Goal: Task Accomplishment & Management: Complete application form

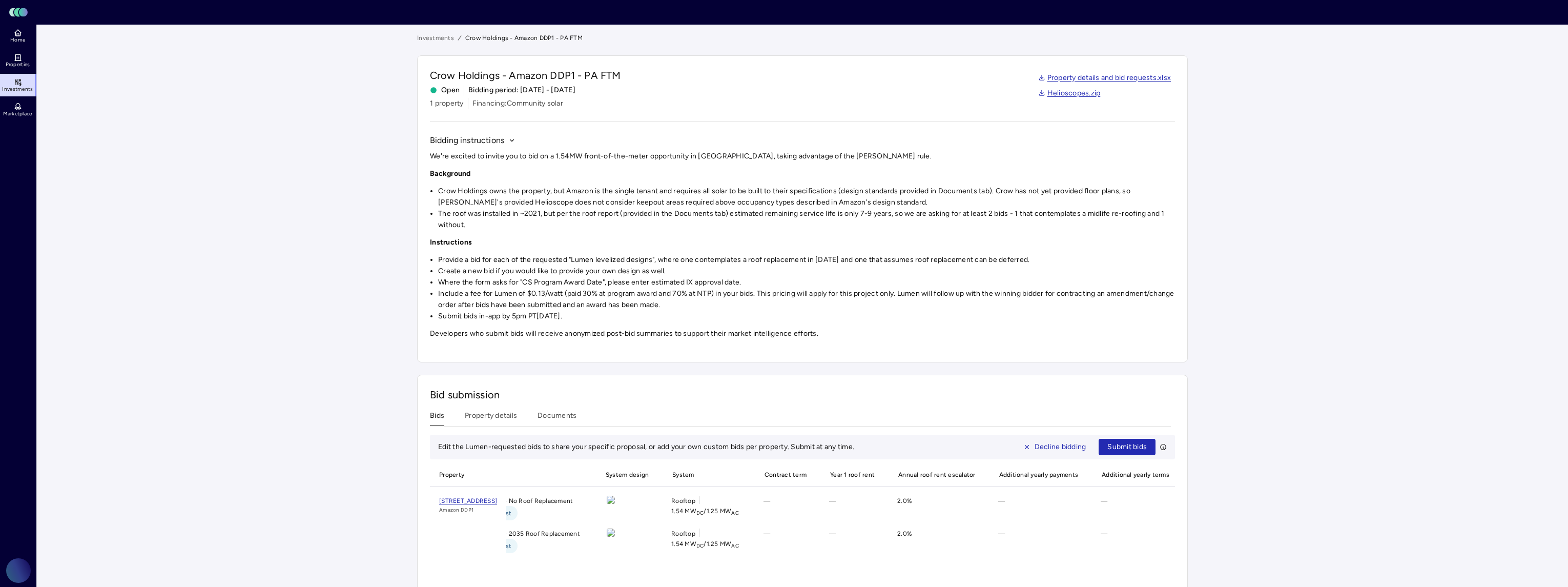
scroll to position [30, 0]
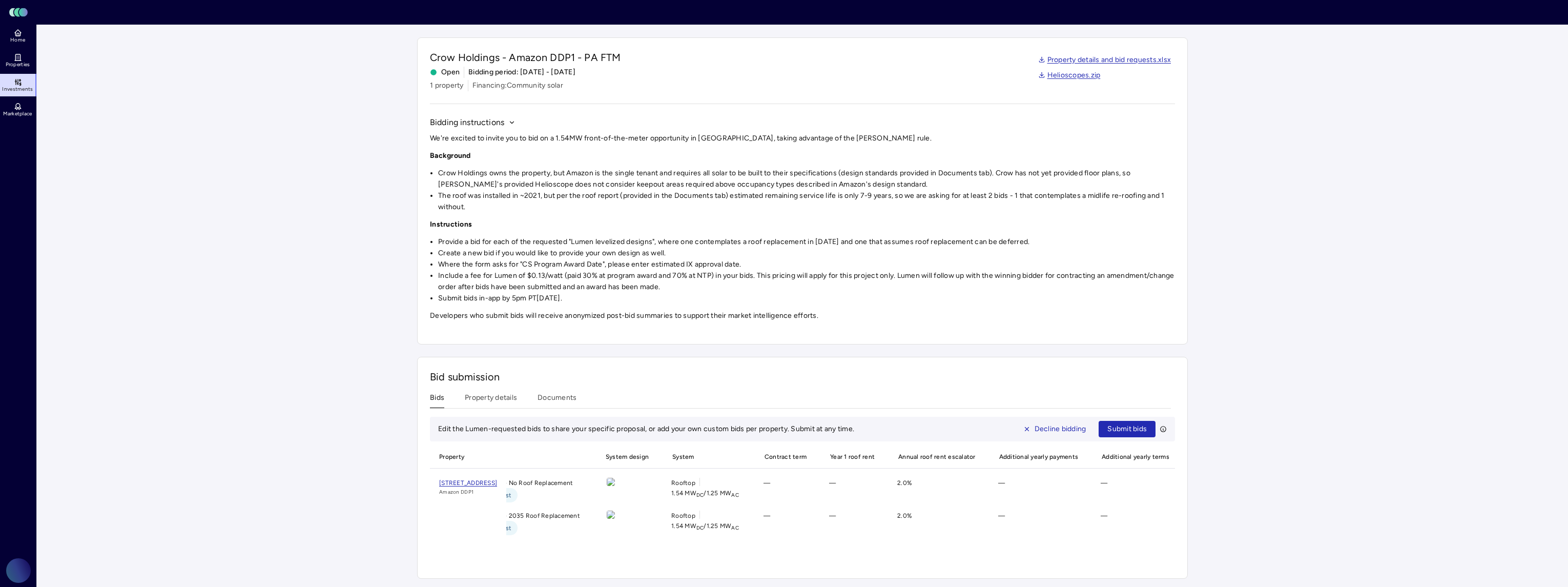
click at [499, 396] on div "Bids Property details Documents Edit the Lumen-requested bids to share your spe…" at bounding box center [802, 479] width 745 height 174
click at [500, 386] on div "Bid submission Bids Property details Documents Edit the Lumen-requested bids to…" at bounding box center [802, 468] width 771 height 222
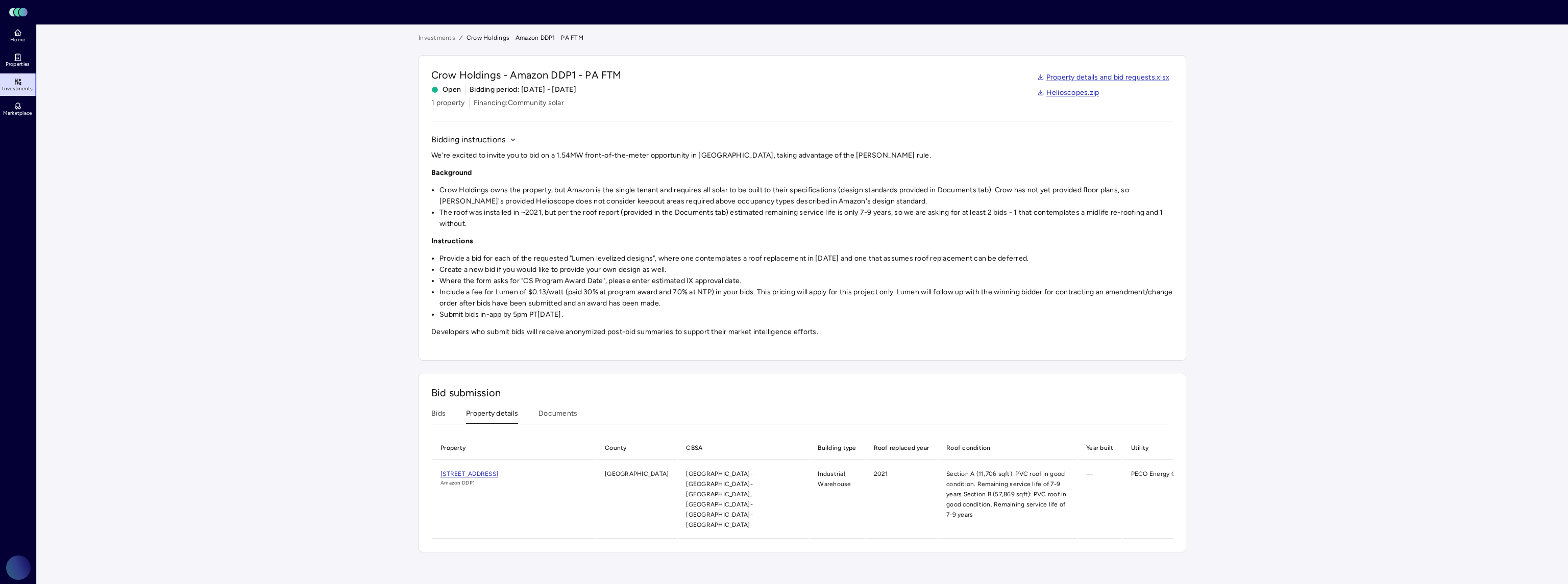
click at [551, 412] on button "Documents" at bounding box center [558, 416] width 39 height 16
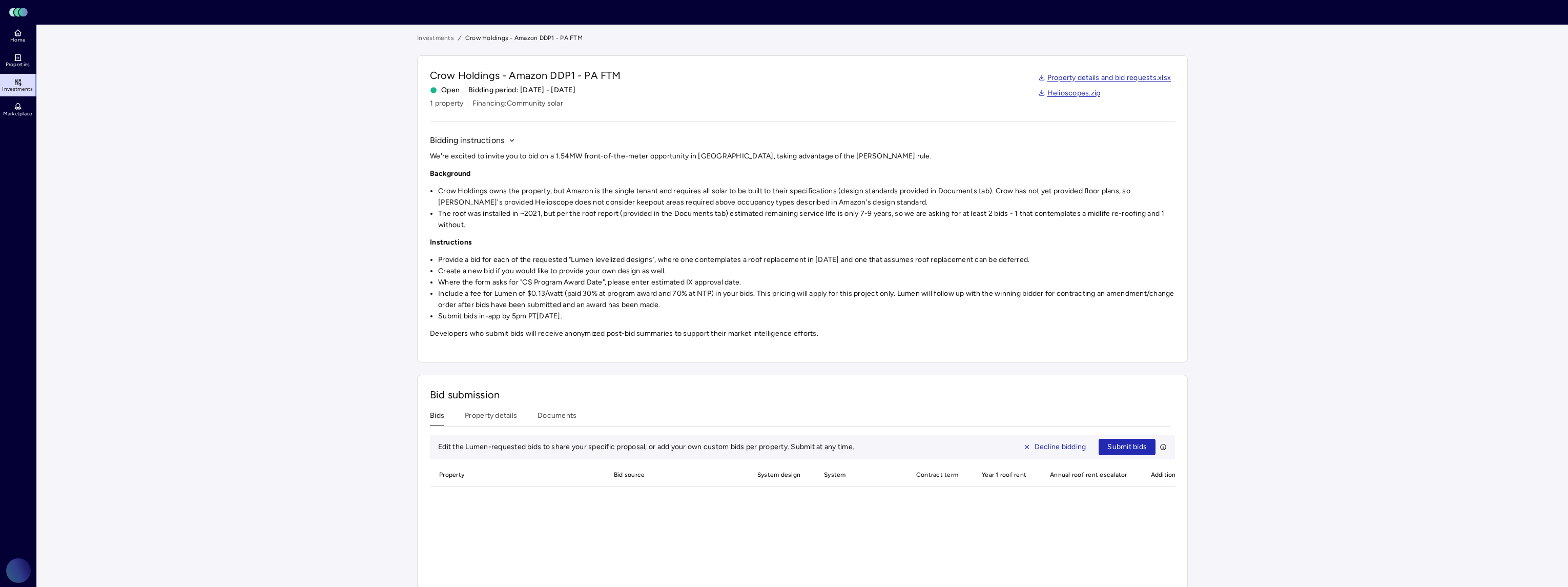
click at [432, 412] on button "Bids" at bounding box center [437, 418] width 14 height 16
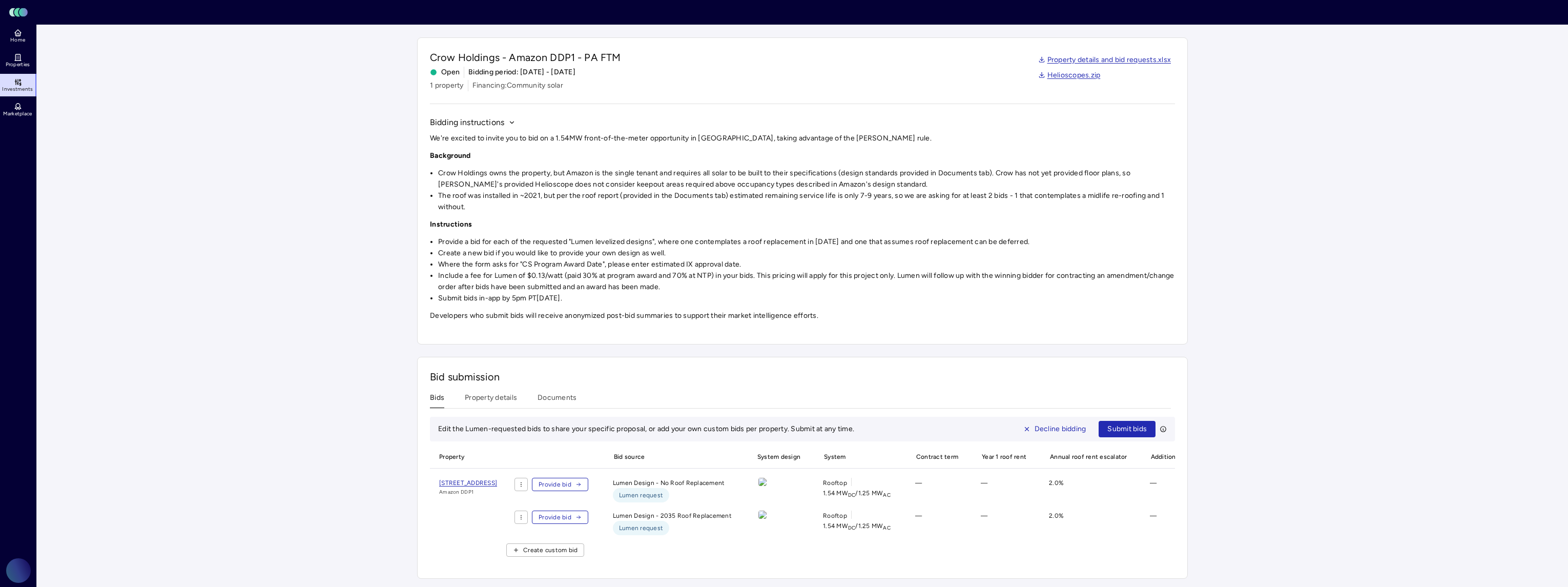
scroll to position [30, 0]
click at [577, 545] on span "Create custom bid" at bounding box center [550, 550] width 54 height 10
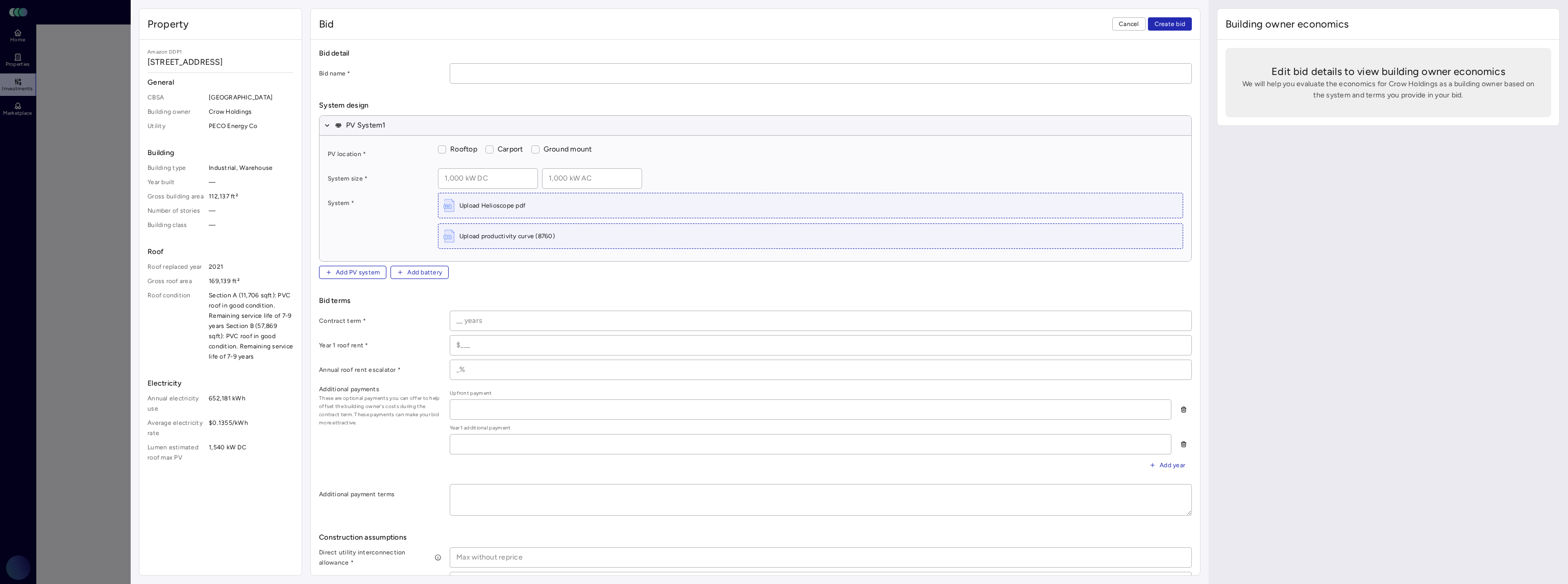
click at [1135, 24] on span "Cancel" at bounding box center [1129, 24] width 21 height 10
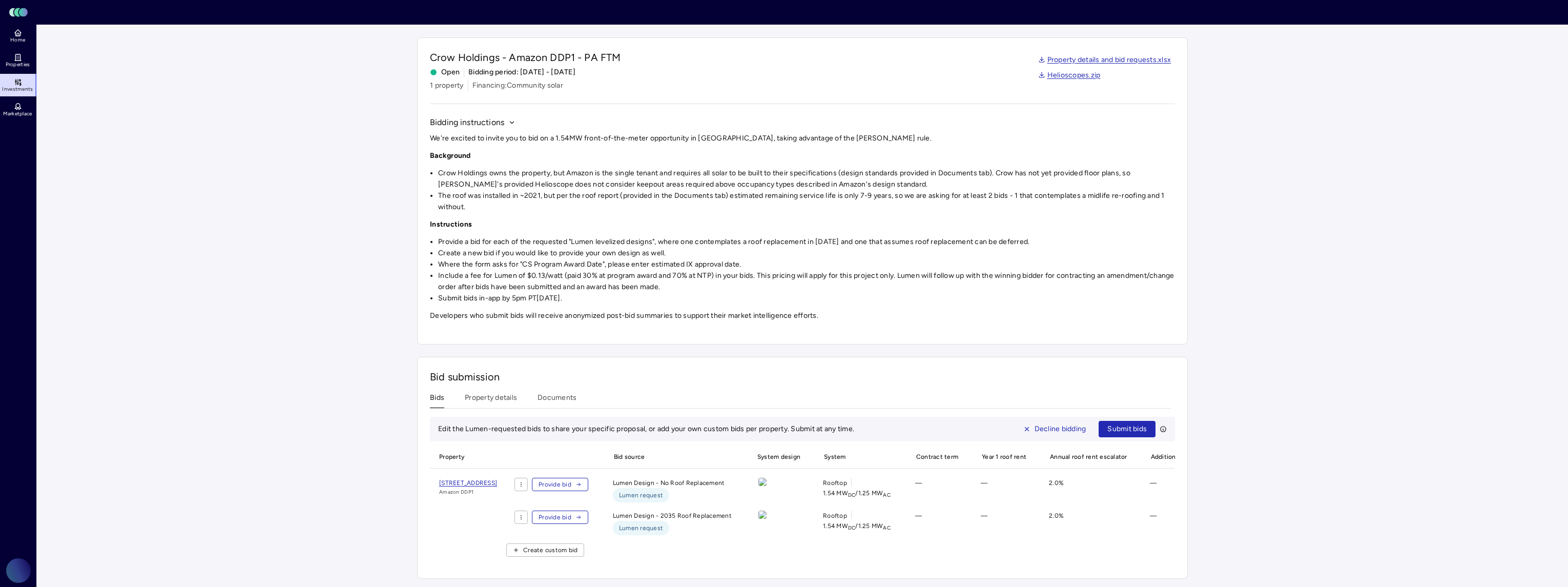
click at [497, 479] on span "[STREET_ADDRESS]" at bounding box center [468, 483] width 58 height 7
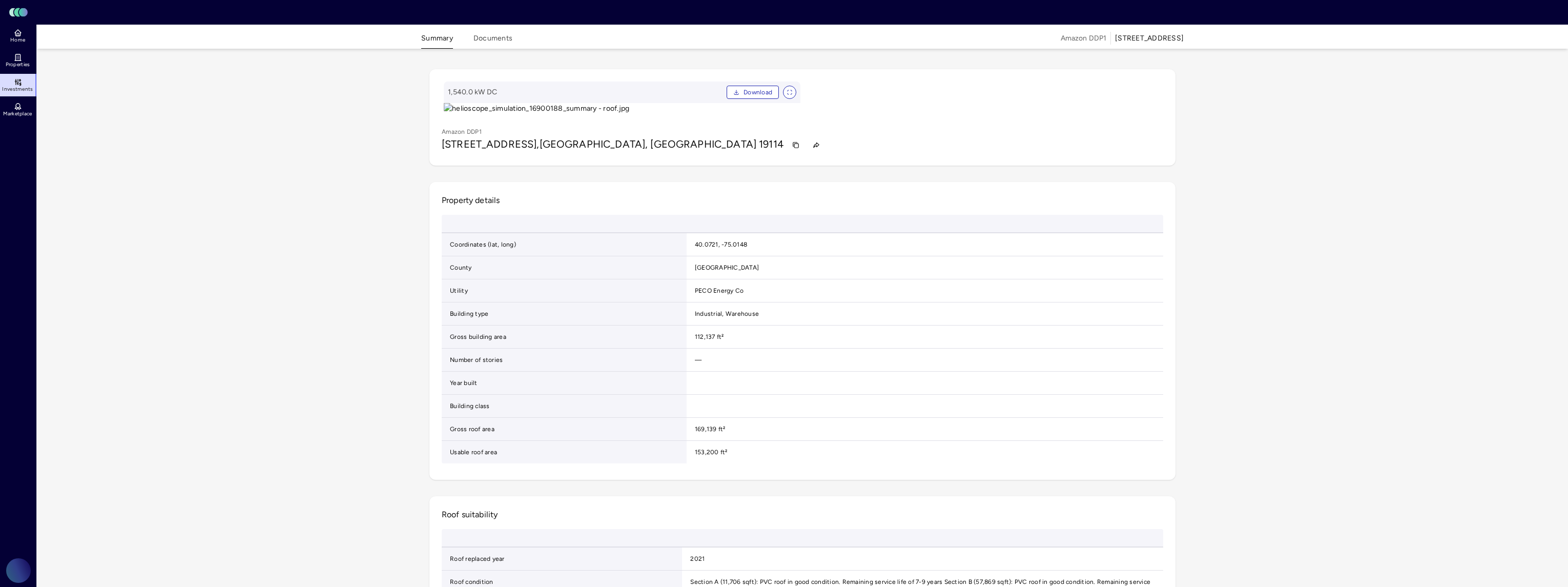
click at [491, 34] on button "Documents" at bounding box center [493, 41] width 39 height 16
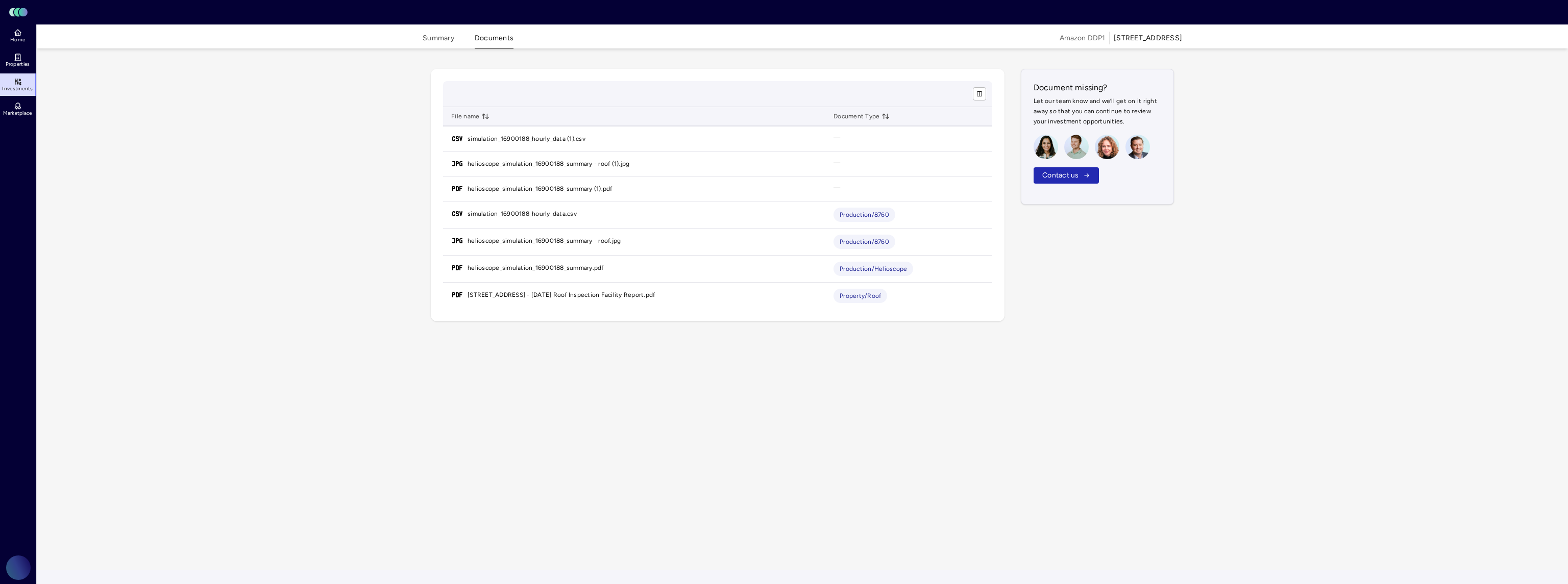
click at [451, 43] on button "Summary" at bounding box center [438, 41] width 32 height 16
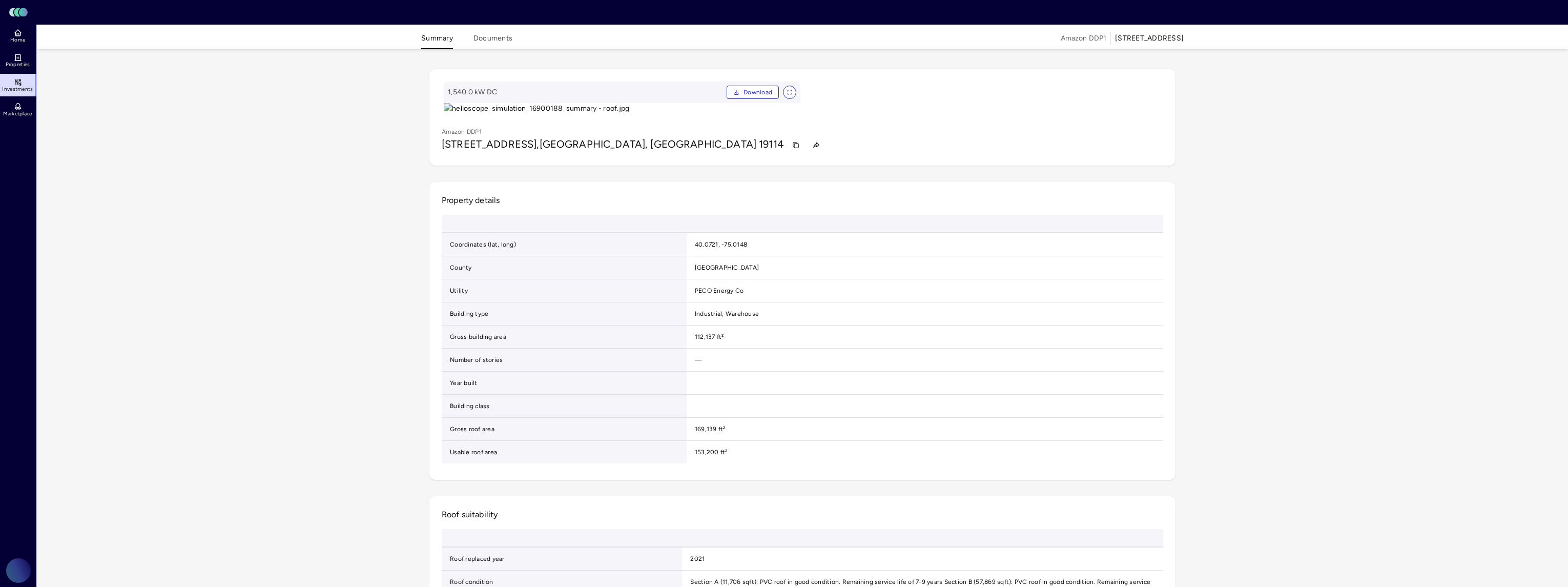
scroll to position [30, 0]
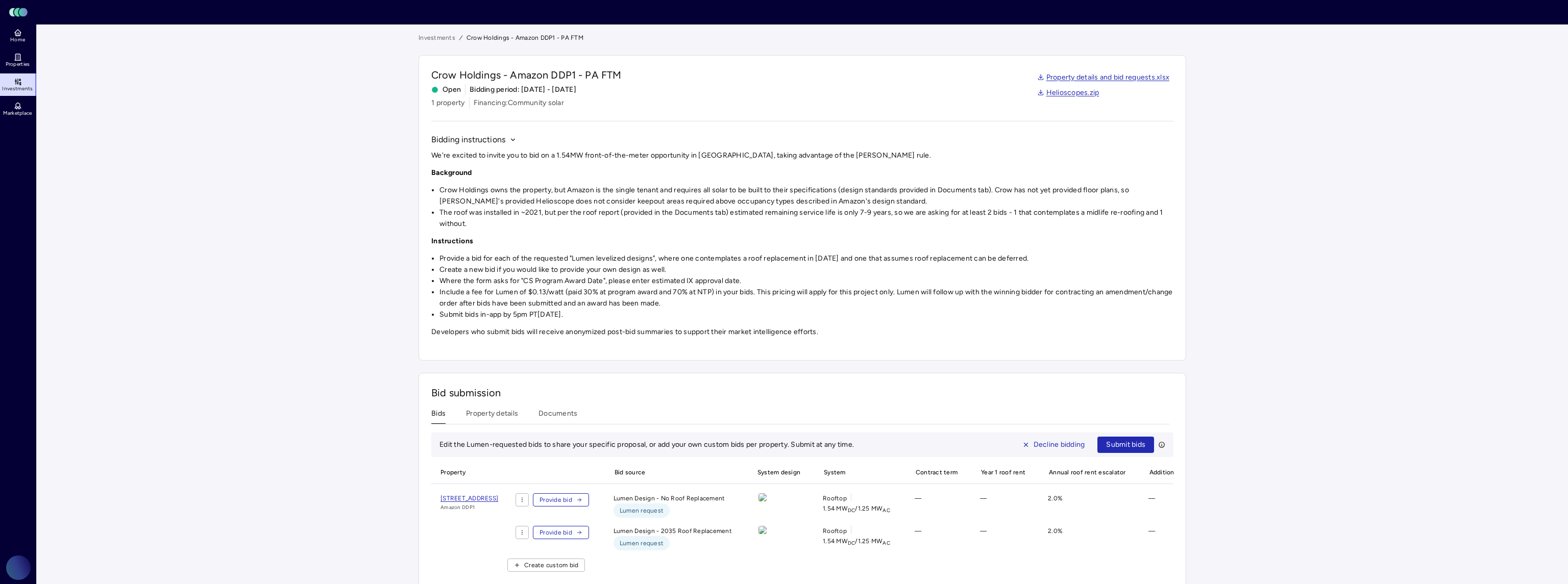
click at [509, 384] on div "Bid submission Bids Property details Documents Edit the Lumen-requested bids to…" at bounding box center [802, 483] width 768 height 221
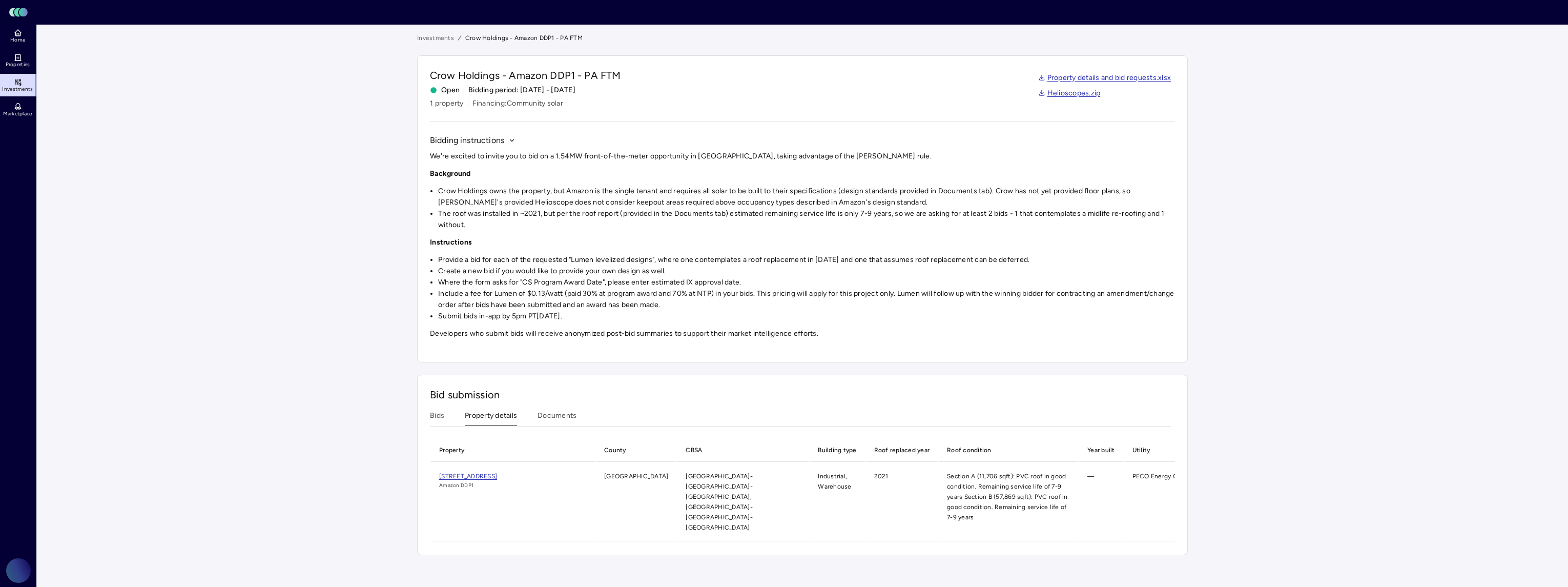
click at [548, 412] on button "Documents" at bounding box center [557, 418] width 39 height 16
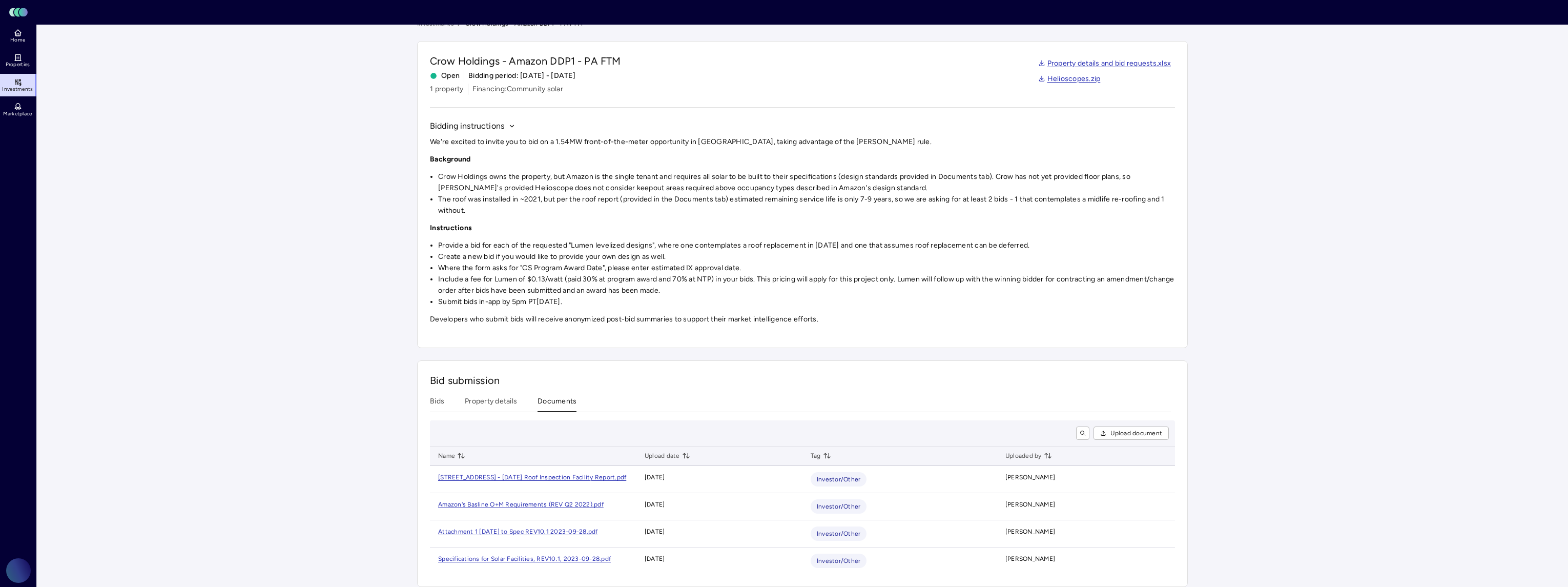
scroll to position [21, 0]
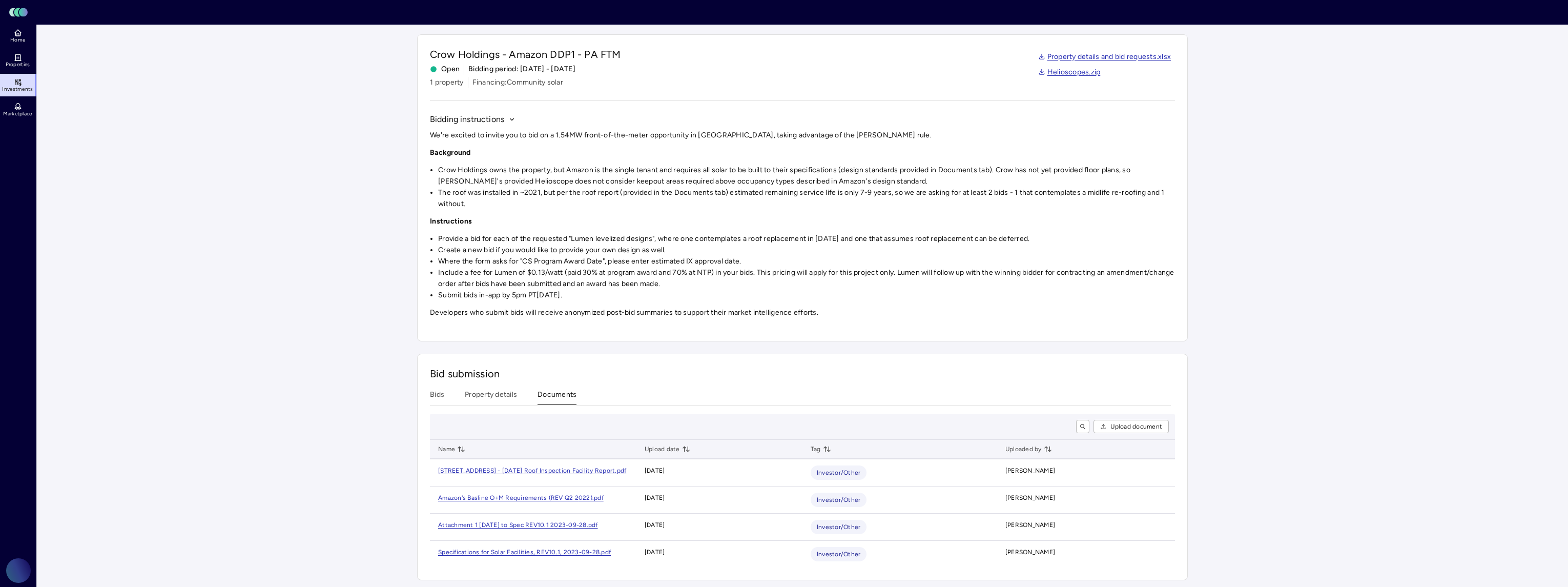
click at [442, 394] on button "Bids" at bounding box center [437, 397] width 14 height 16
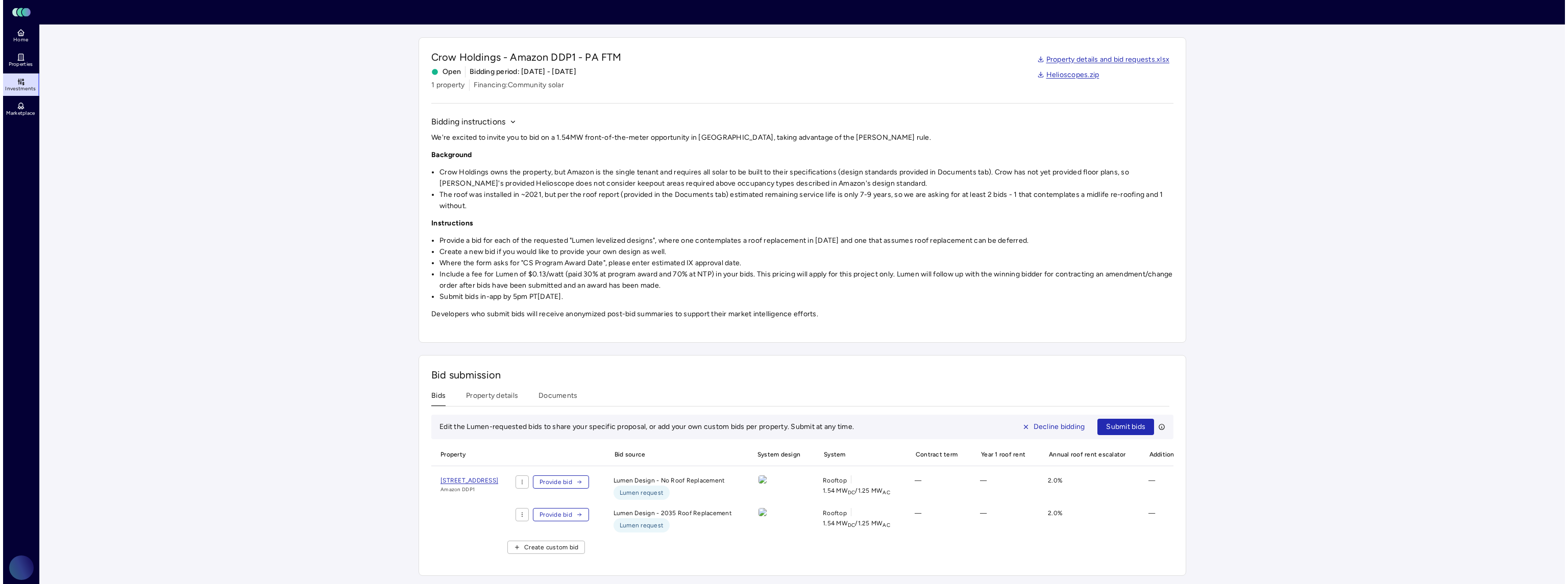
scroll to position [30, 0]
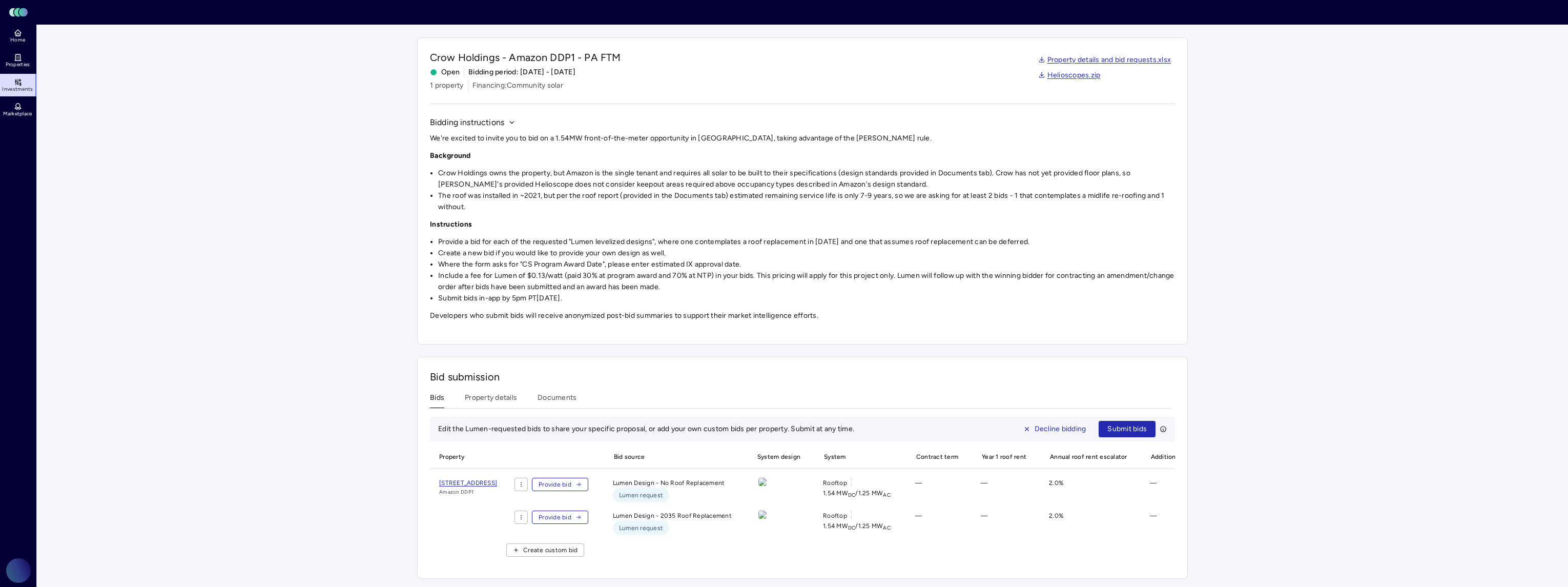
click at [577, 545] on span "Create custom bid" at bounding box center [550, 550] width 54 height 10
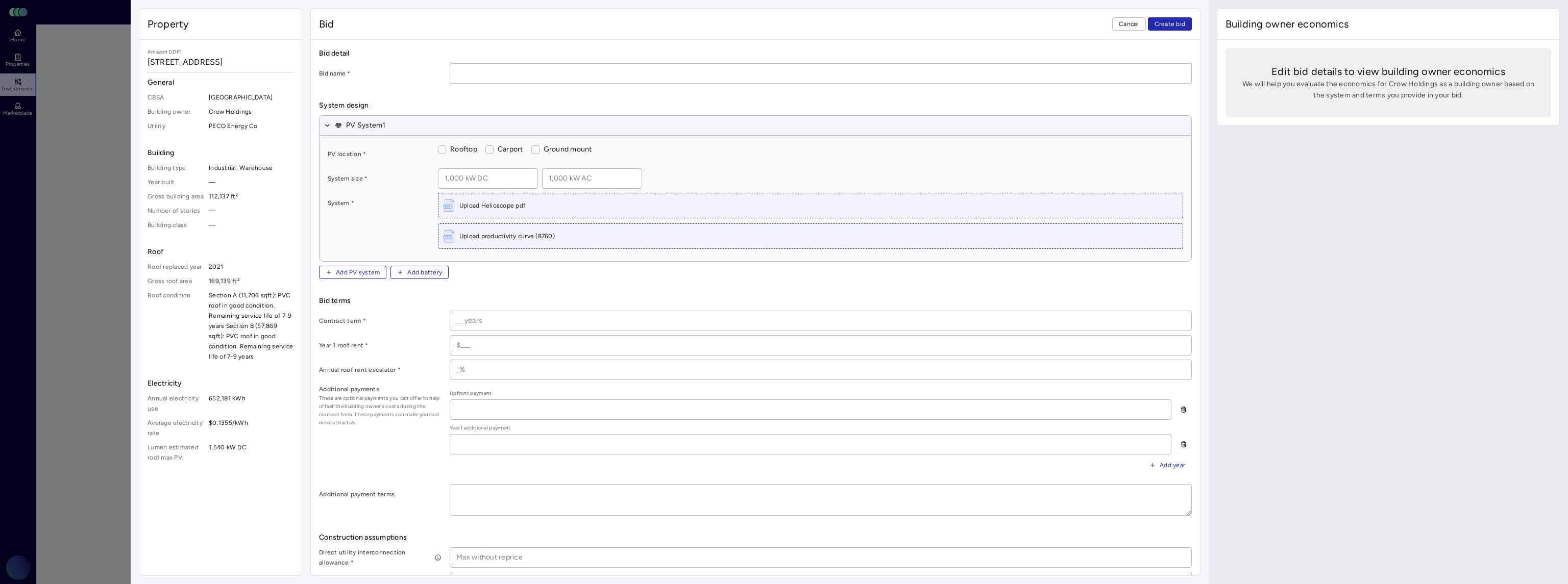
click at [233, 409] on span "652,181 kWh" at bounding box center [251, 404] width 85 height 21
click at [215, 406] on span "652,181 kWh" at bounding box center [251, 404] width 85 height 21
drag, startPoint x: 208, startPoint y: 409, endPoint x: 248, endPoint y: 414, distance: 40.3
click at [248, 414] on span "652,181 kWh" at bounding box center [251, 404] width 85 height 21
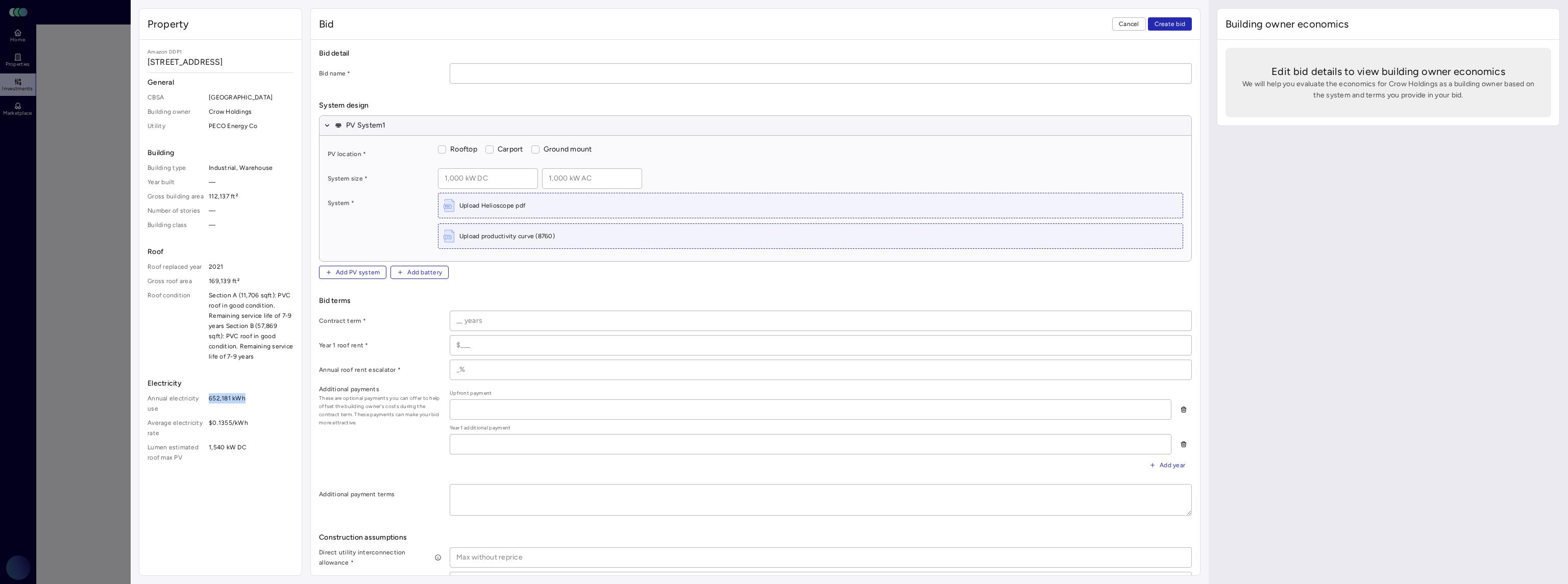
copy span "652,181 kWh"
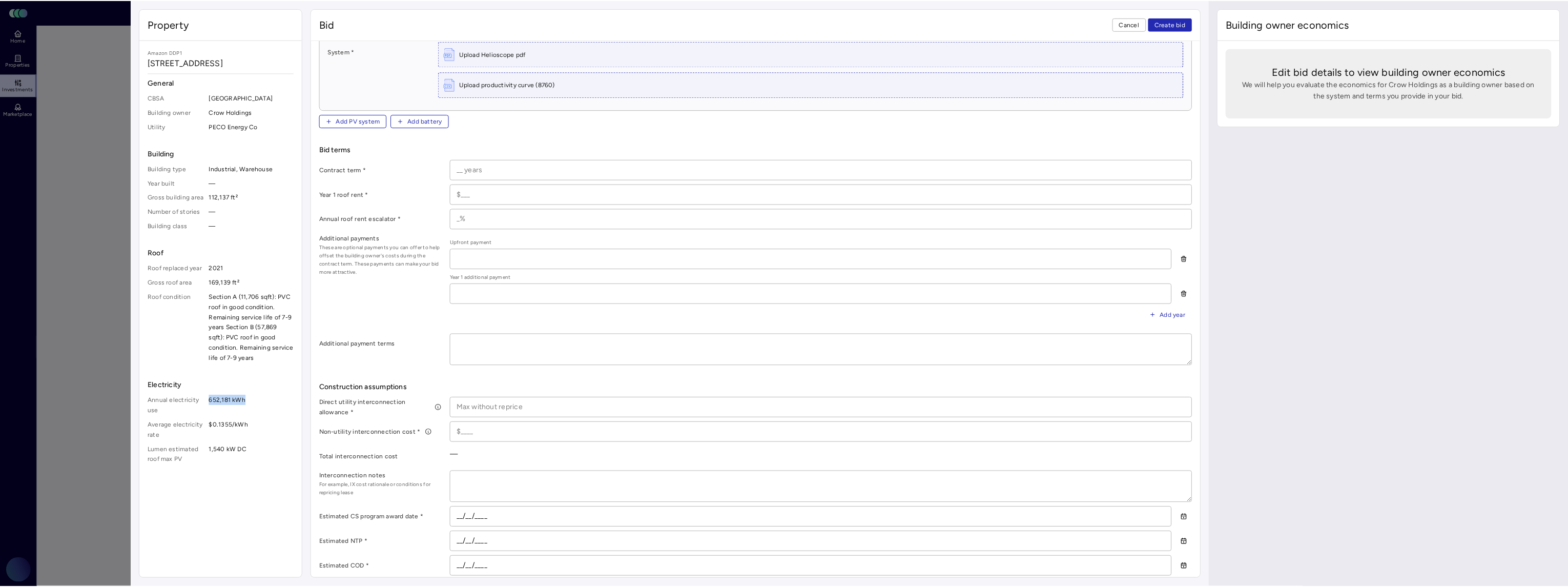
scroll to position [83, 0]
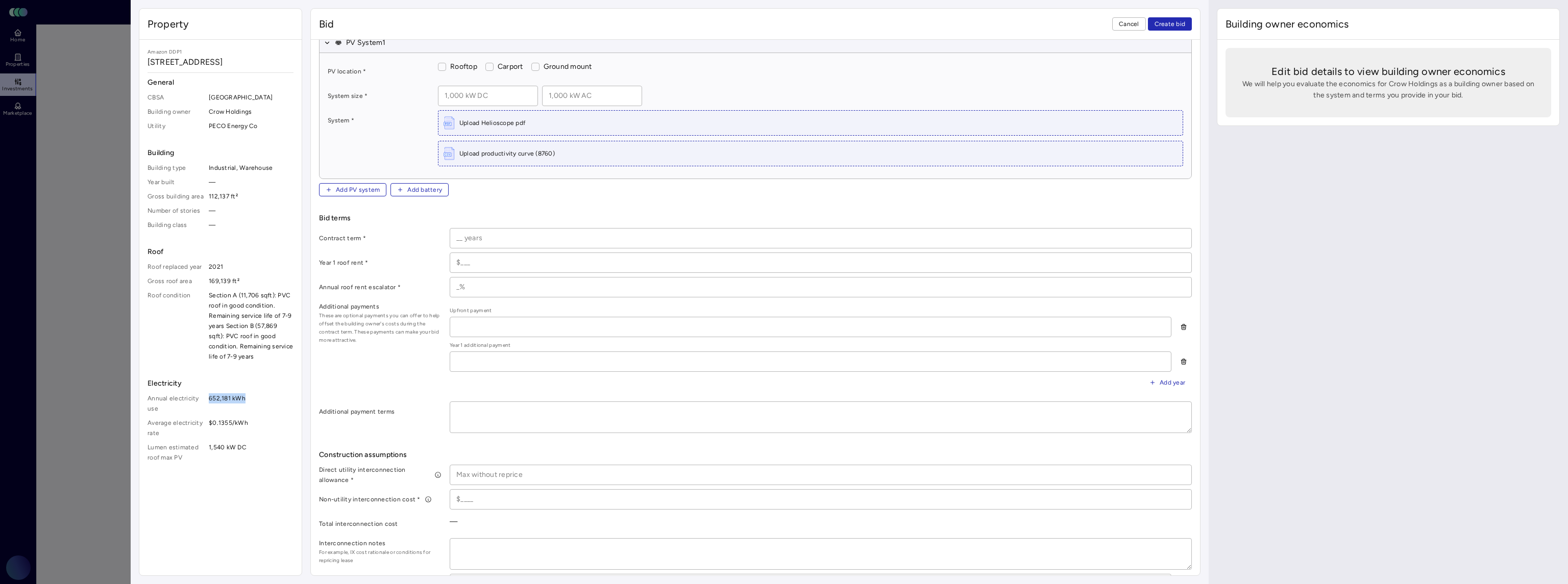
click at [1121, 21] on span "Cancel" at bounding box center [1129, 24] width 21 height 10
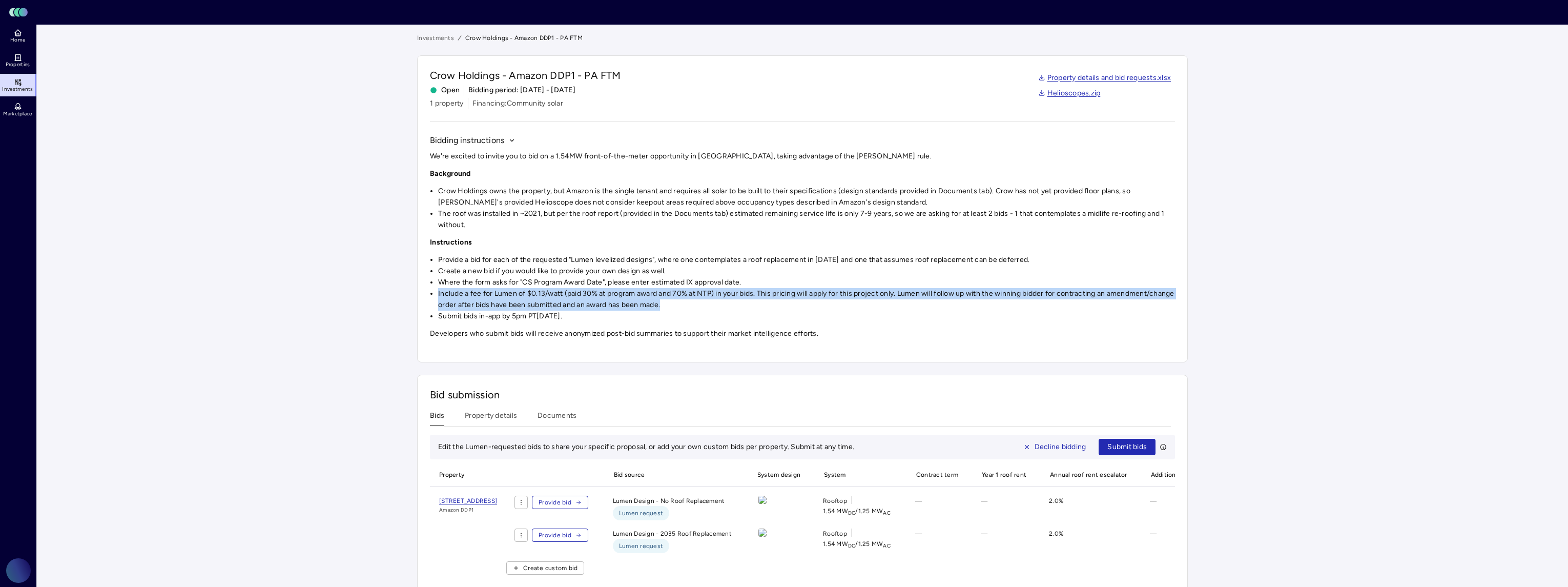
drag, startPoint x: 434, startPoint y: 291, endPoint x: 730, endPoint y: 308, distance: 296.5
click at [730, 308] on ul "Provide a bid for each of the requested "Lumen levelized designs", where one co…" at bounding box center [802, 288] width 745 height 68
copy li "Include a fee for Lumen of $0.13/watt (paid 30% at program award and 70% at NTP…"
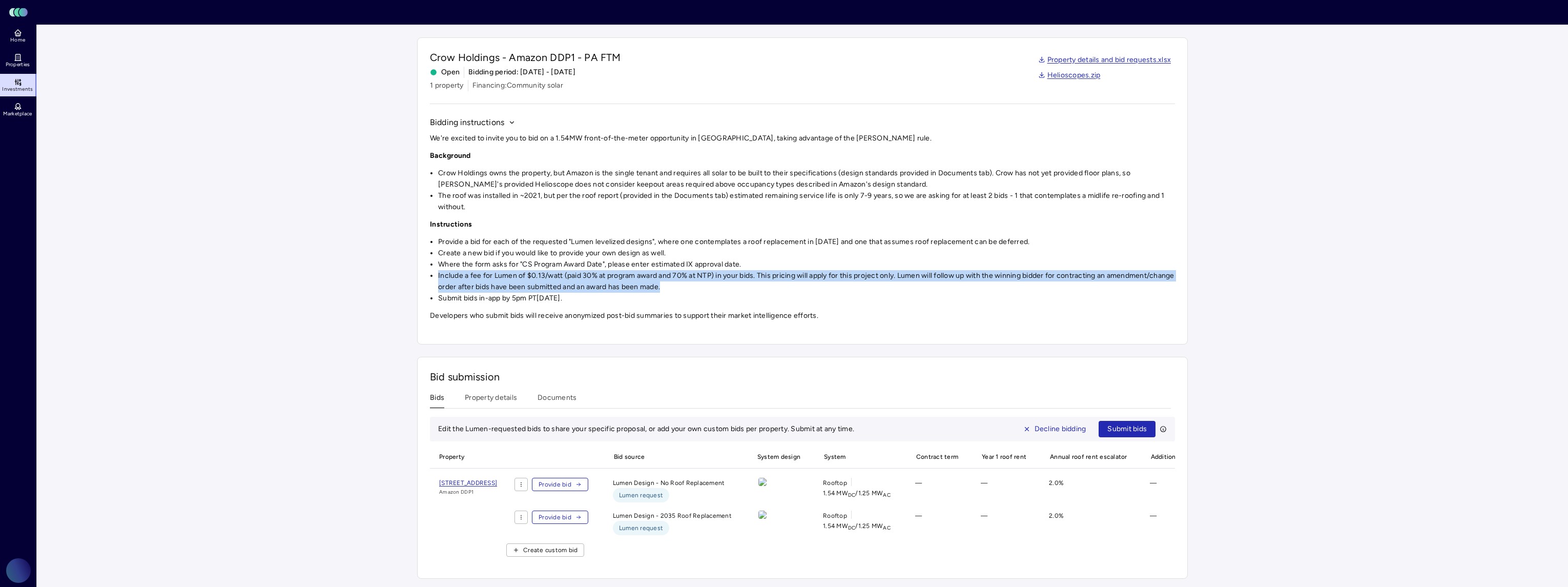
scroll to position [30, 0]
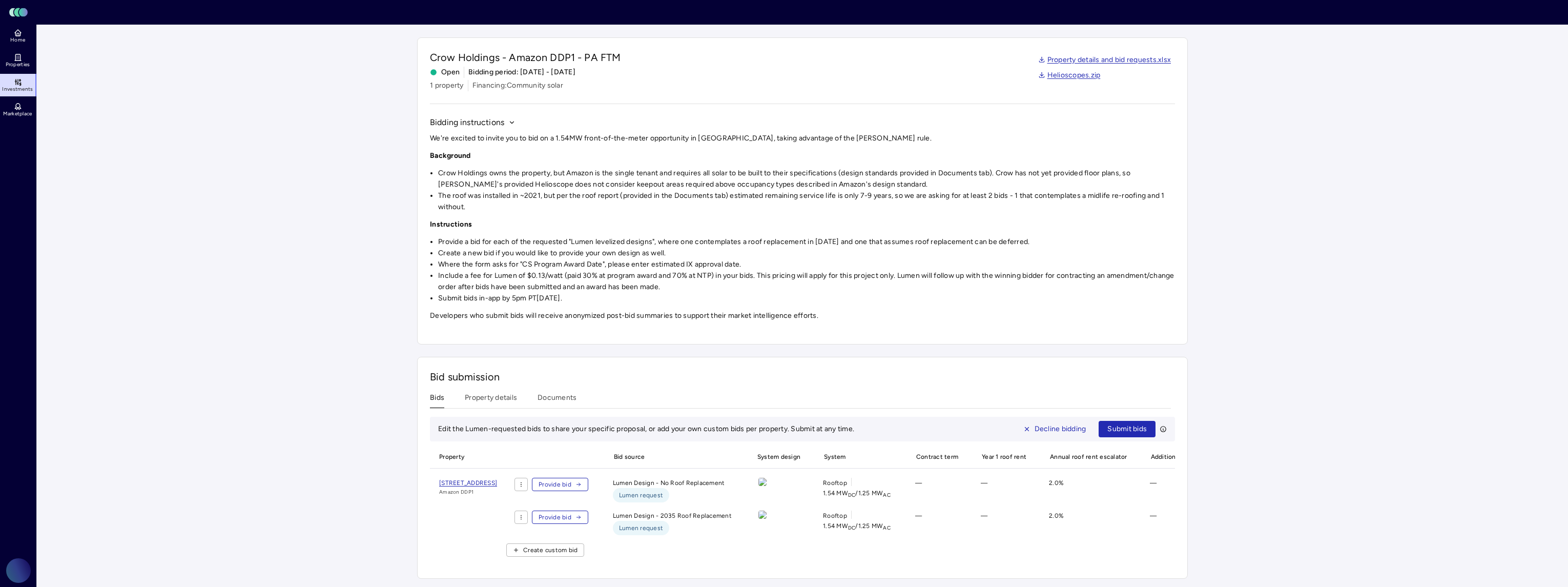
click at [903, 392] on div "Bids Property details Documents" at bounding box center [800, 400] width 741 height 17
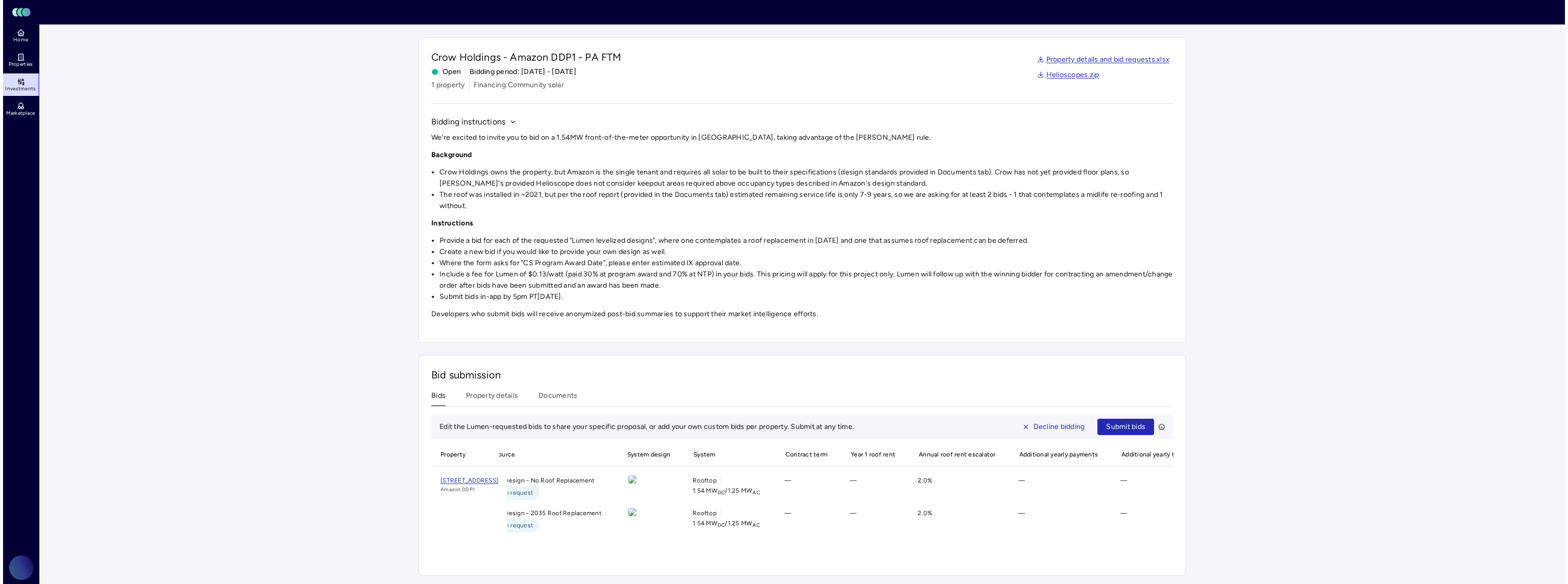
scroll to position [0, 0]
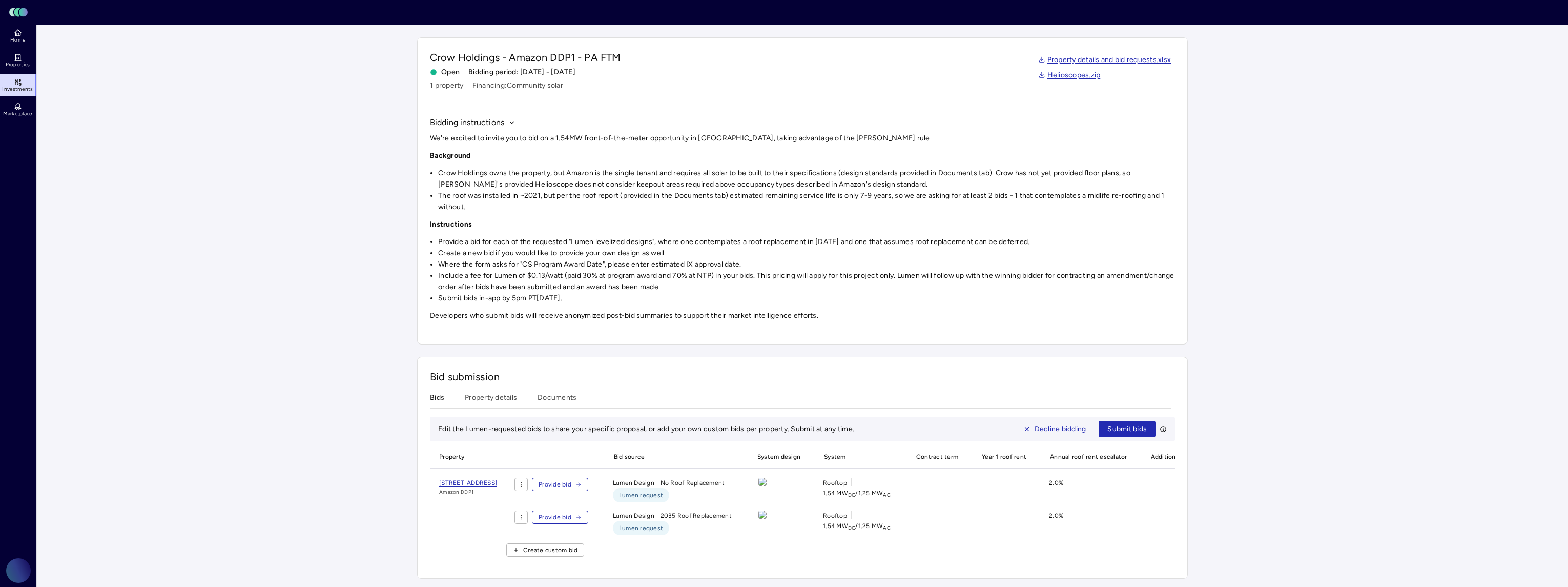
click at [588, 478] on button "Provide bid" at bounding box center [560, 485] width 56 height 13
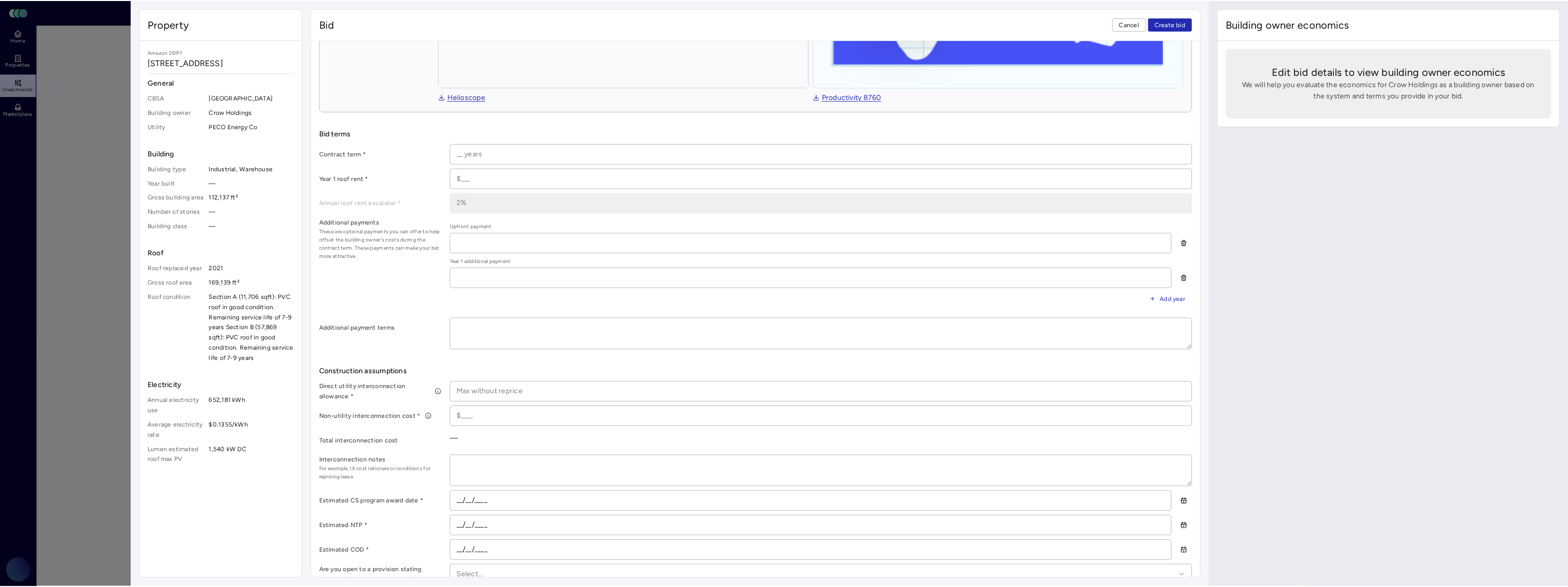
scroll to position [410, 0]
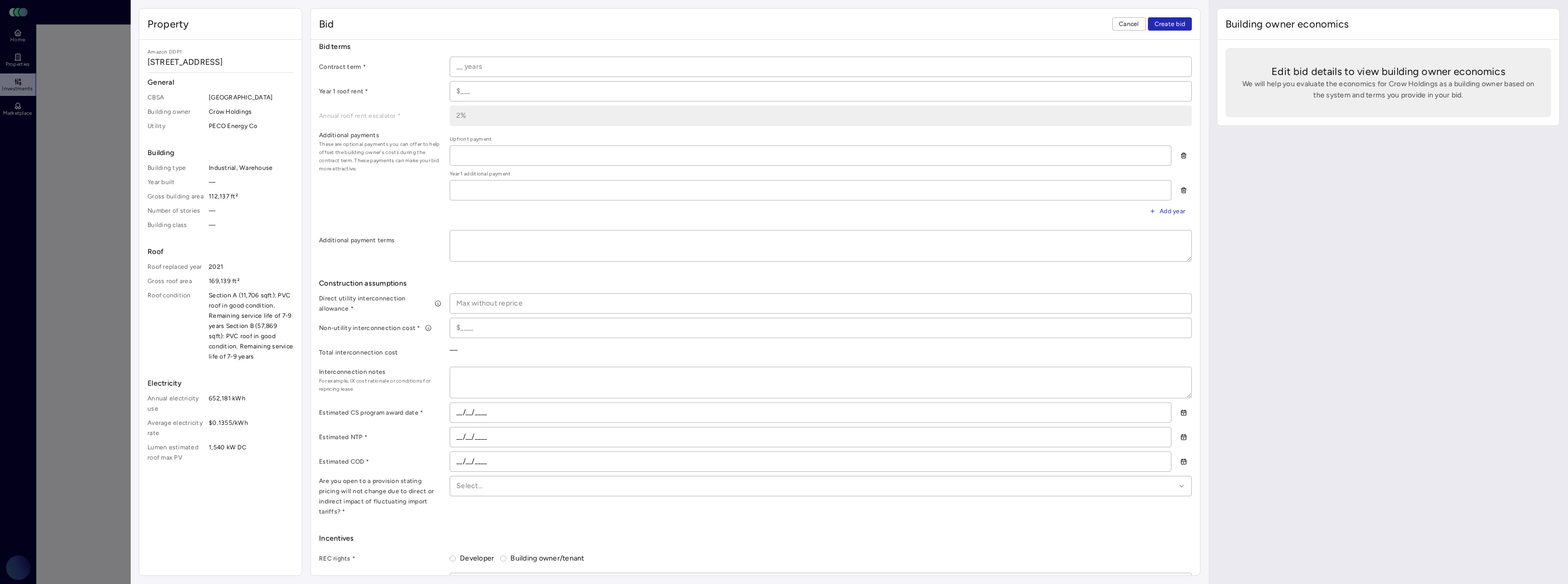
click at [1123, 24] on span "Cancel" at bounding box center [1129, 24] width 21 height 10
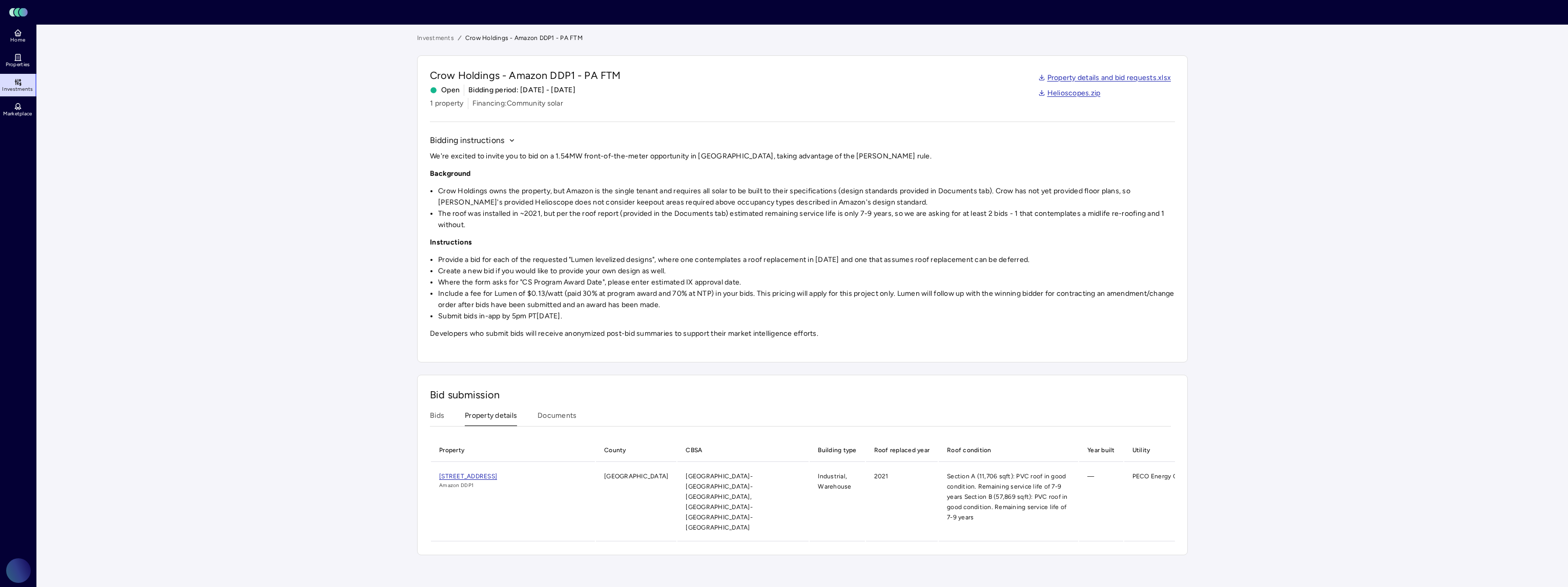
click at [485, 412] on button "Property details" at bounding box center [491, 418] width 53 height 16
click at [465, 479] on link "[STREET_ADDRESS]" at bounding box center [516, 476] width 148 height 10
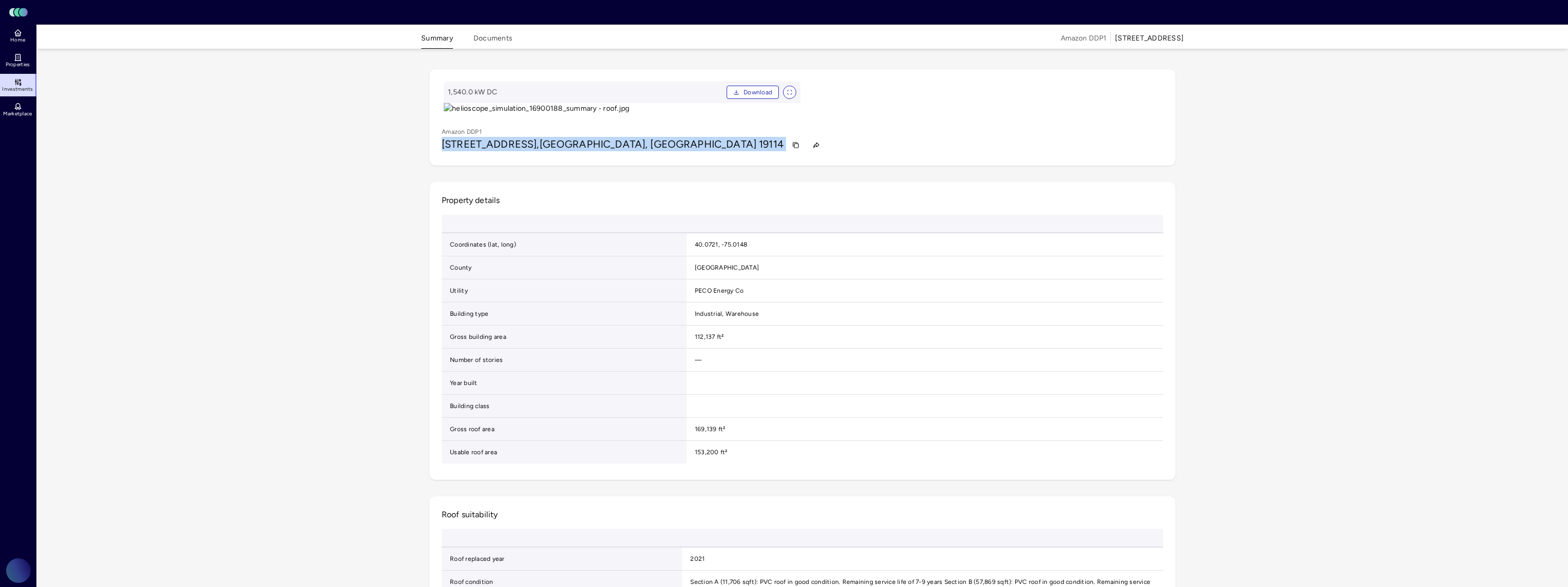
drag, startPoint x: 442, startPoint y: 399, endPoint x: 643, endPoint y: 400, distance: 201.0
click at [643, 153] on div "[STREET_ADDRESS]" at bounding box center [802, 145] width 722 height 17
click at [794, 148] on icon "button" at bounding box center [796, 146] width 4 height 4
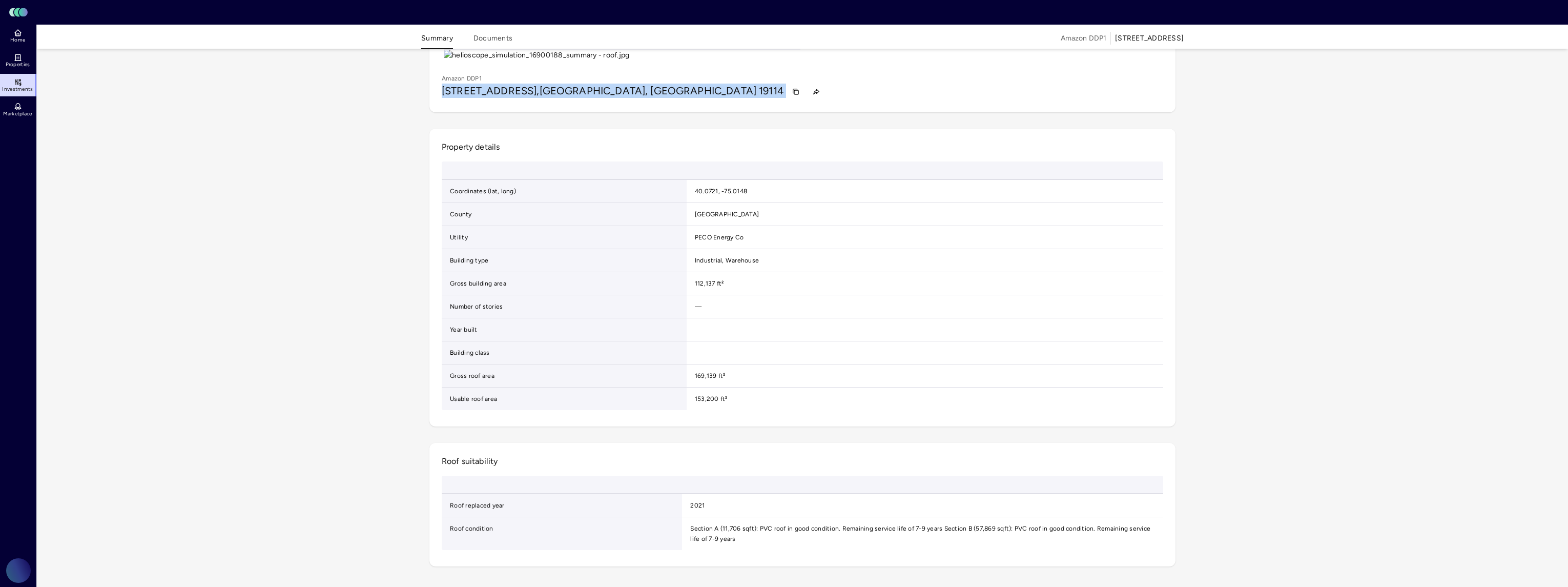
scroll to position [287, 0]
click at [705, 295] on td "112,137 ft²" at bounding box center [925, 284] width 477 height 23
copy td "112,137"
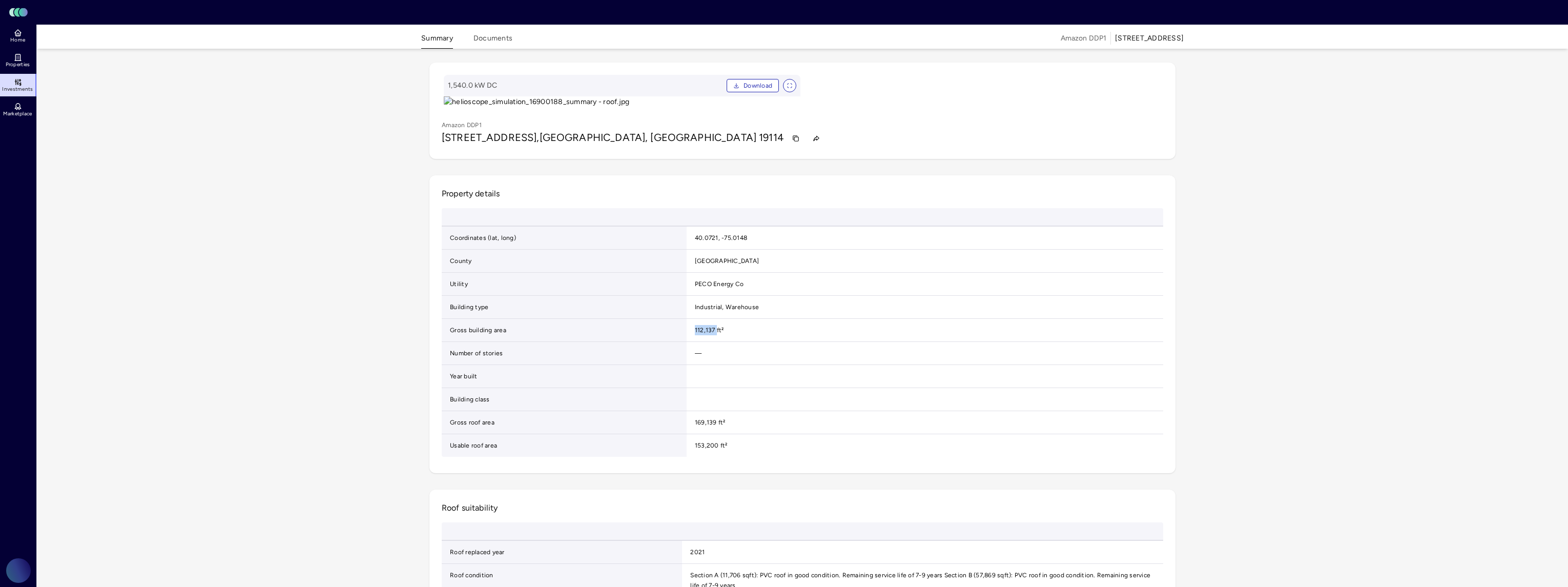
scroll to position [0, 0]
click at [792, 149] on icon "button" at bounding box center [796, 145] width 7 height 7
click at [27, 46] on link "Home" at bounding box center [18, 35] width 37 height 23
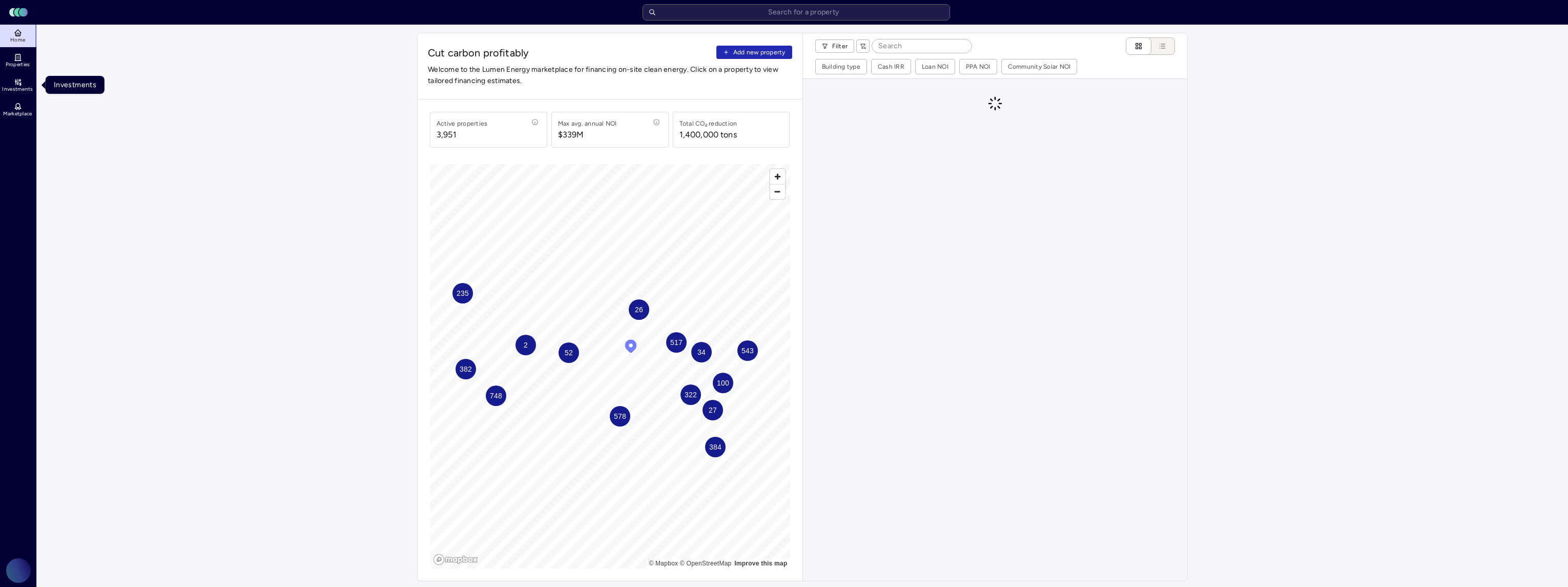
click at [18, 84] on icon at bounding box center [18, 81] width 8 height 8
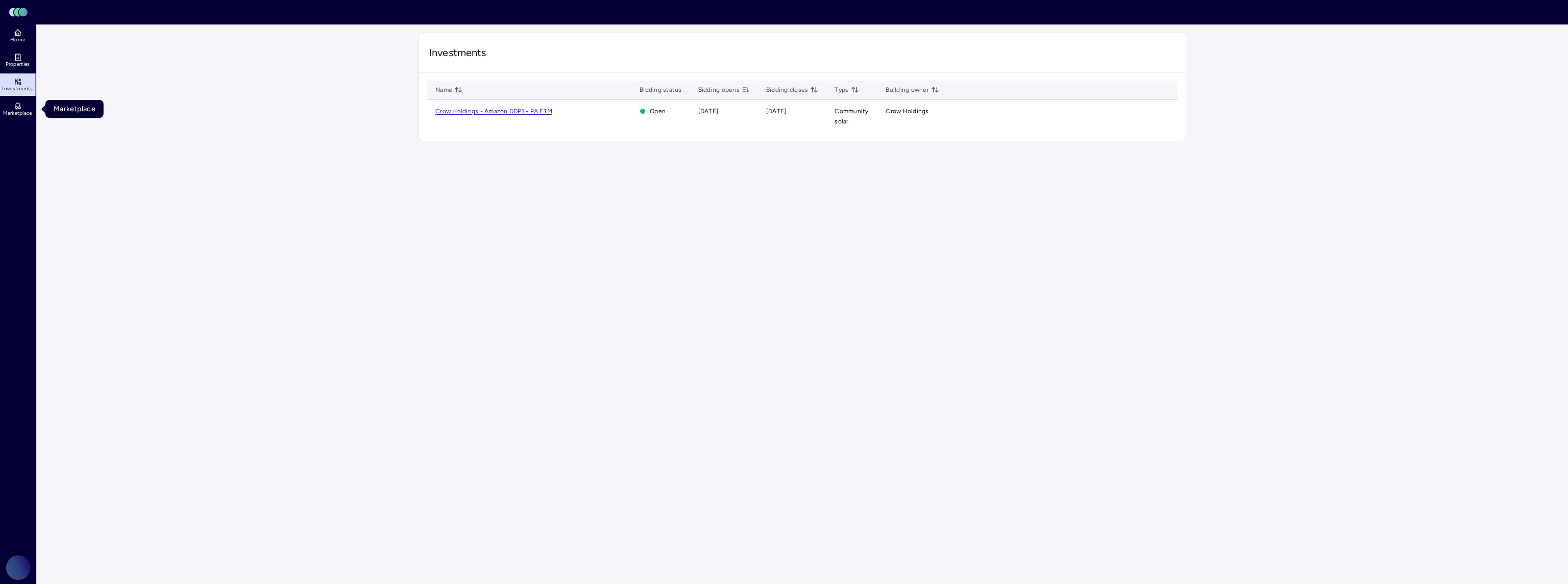
click at [21, 105] on icon at bounding box center [18, 106] width 8 height 8
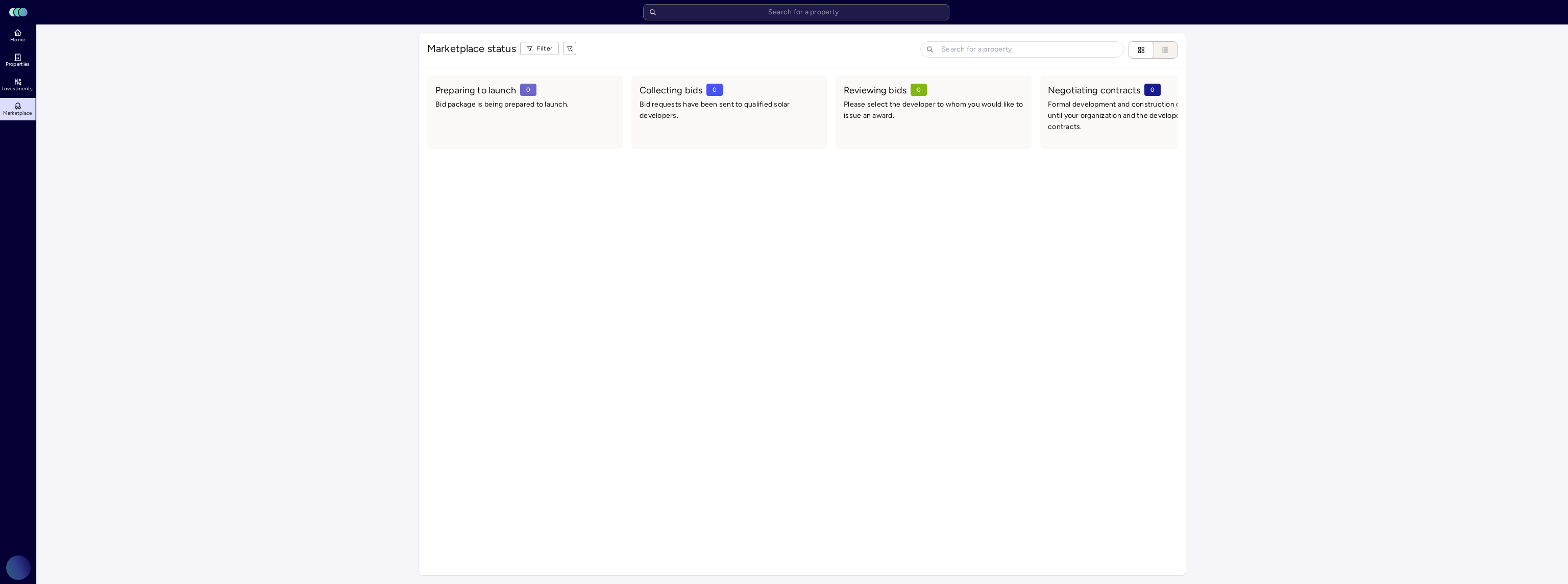
click at [12, 75] on link "Investments" at bounding box center [18, 85] width 37 height 23
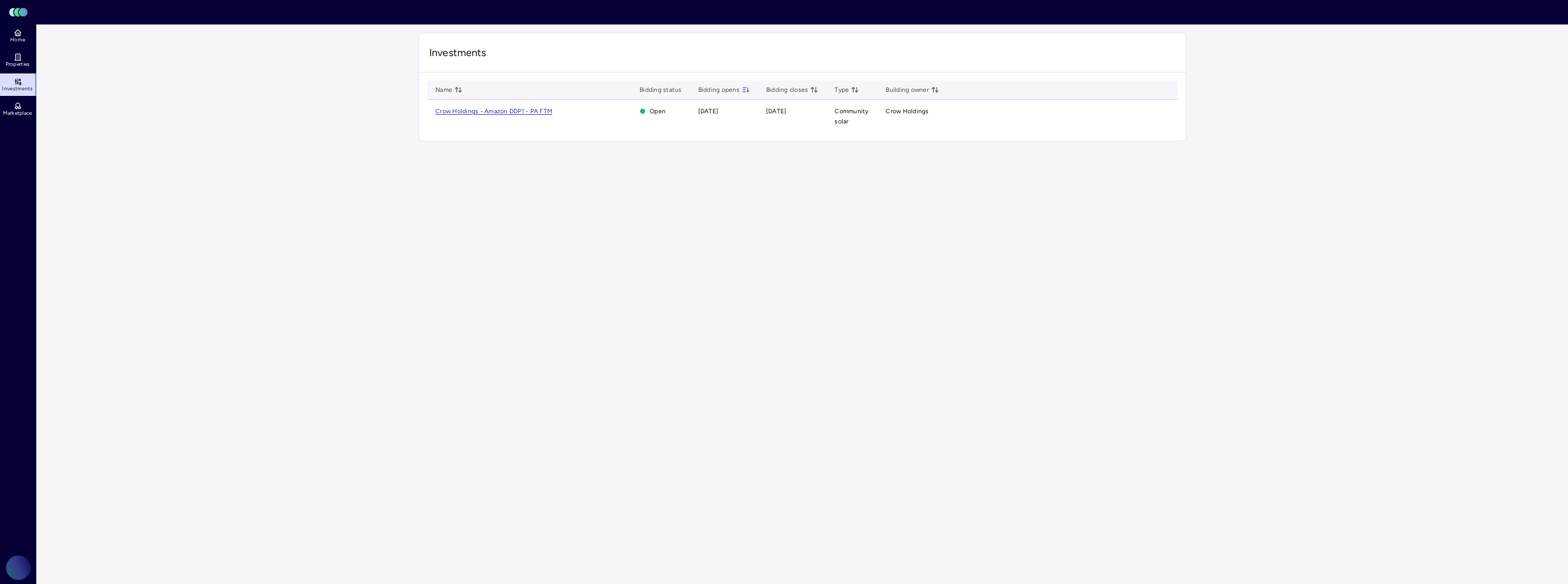
click at [516, 113] on span "Crow Holdings - Amazon DDP1 - PA FTM" at bounding box center [494, 111] width 117 height 7
